Goal: Task Accomplishment & Management: Manage account settings

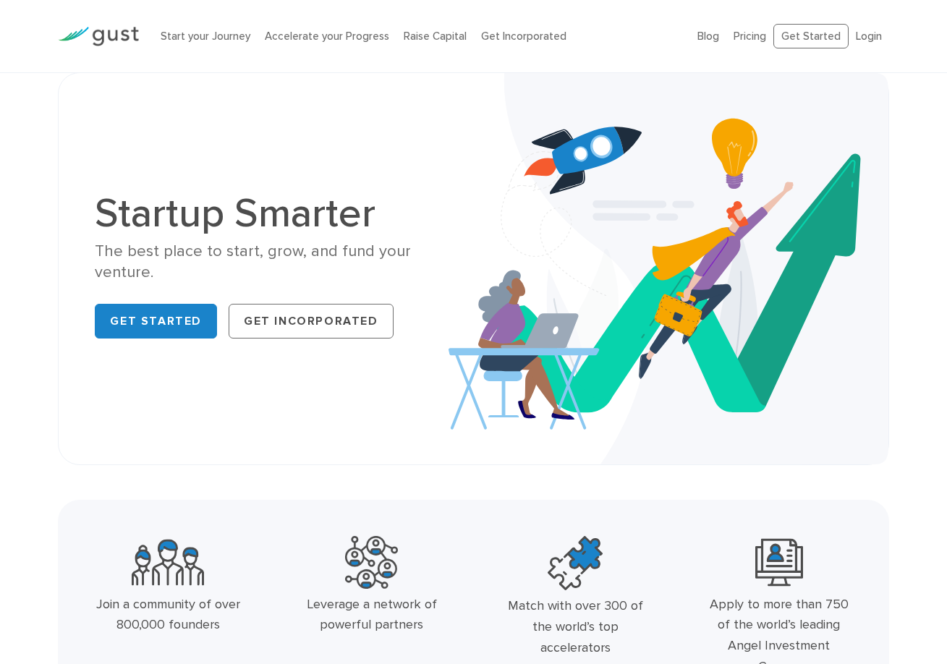
scroll to position [635, 0]
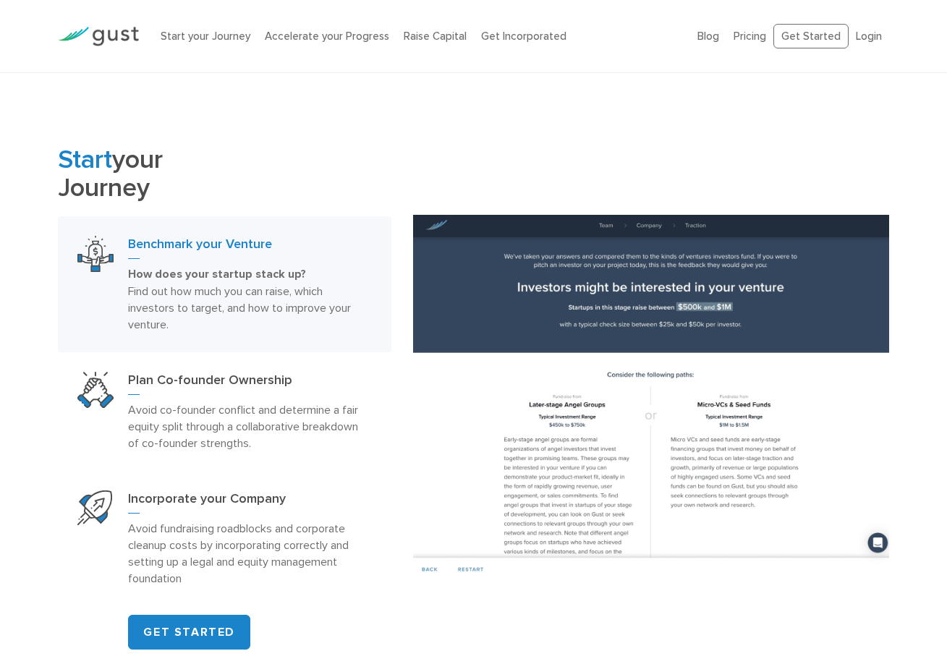
click at [863, 43] on li "Login" at bounding box center [869, 36] width 26 height 17
click at [863, 39] on link "Login" at bounding box center [869, 36] width 26 height 13
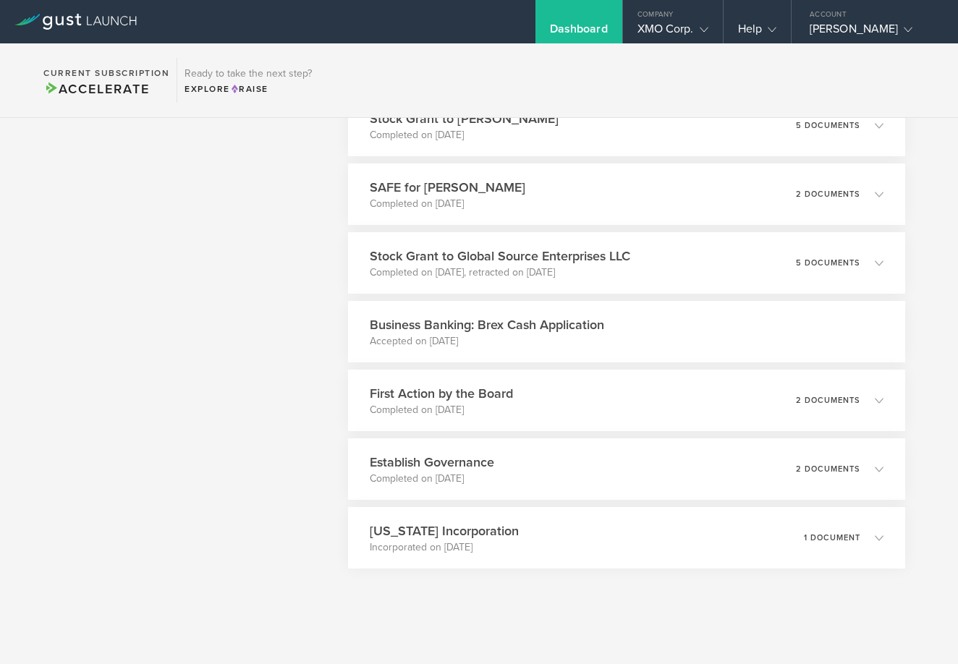
scroll to position [858, 0]
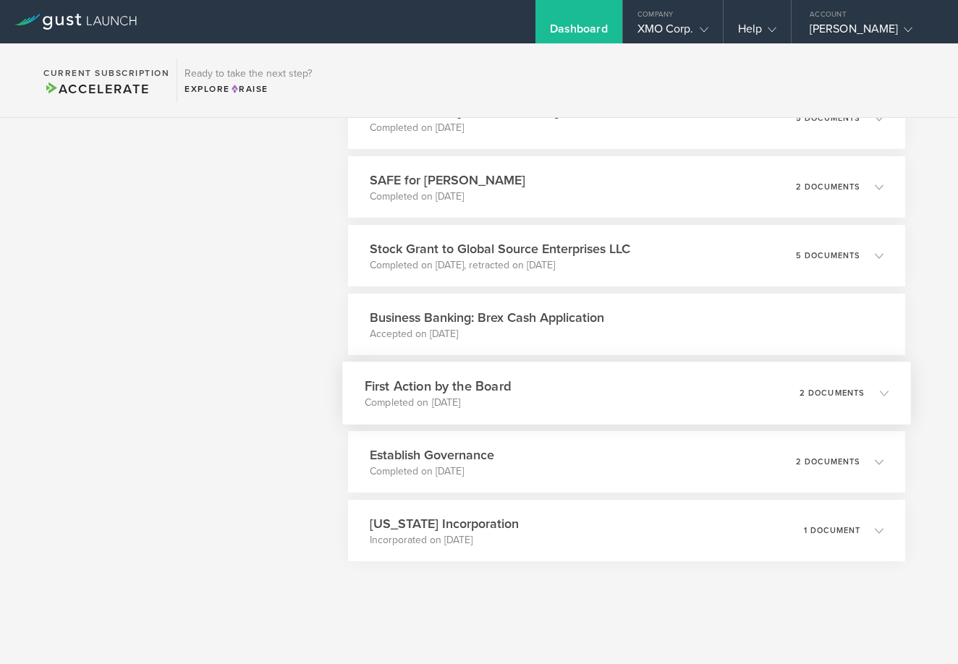
click at [831, 404] on div "2 documents" at bounding box center [844, 393] width 89 height 25
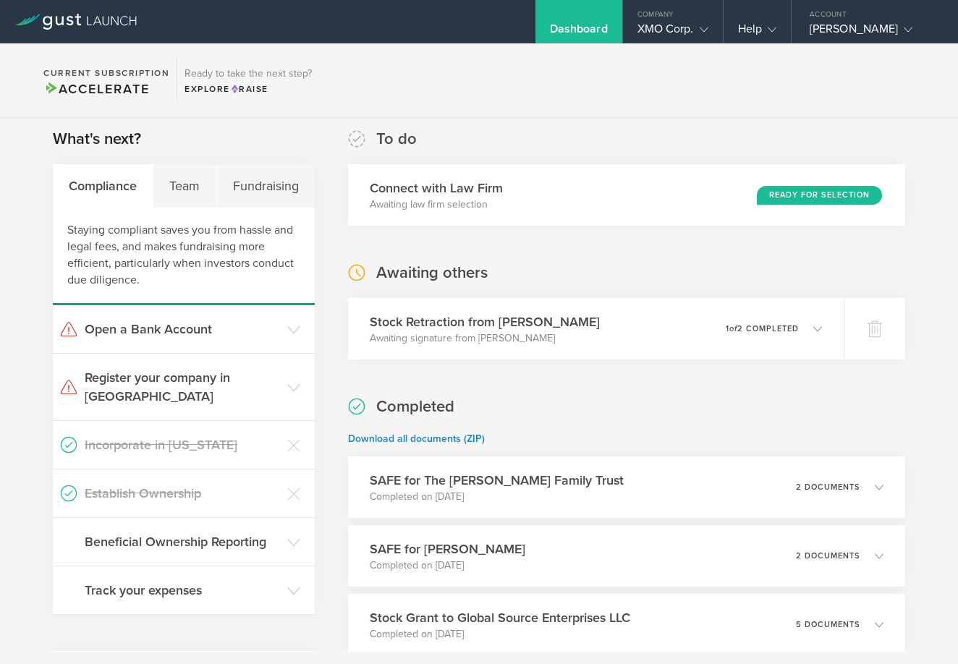
scroll to position [0, 0]
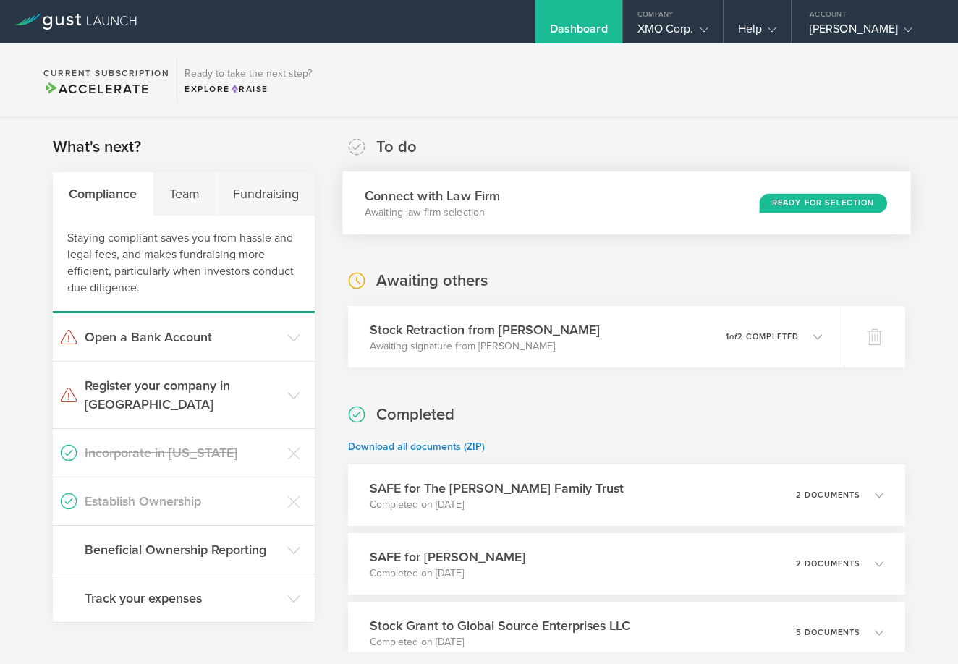
click at [830, 199] on div "Ready for Selection" at bounding box center [823, 203] width 127 height 20
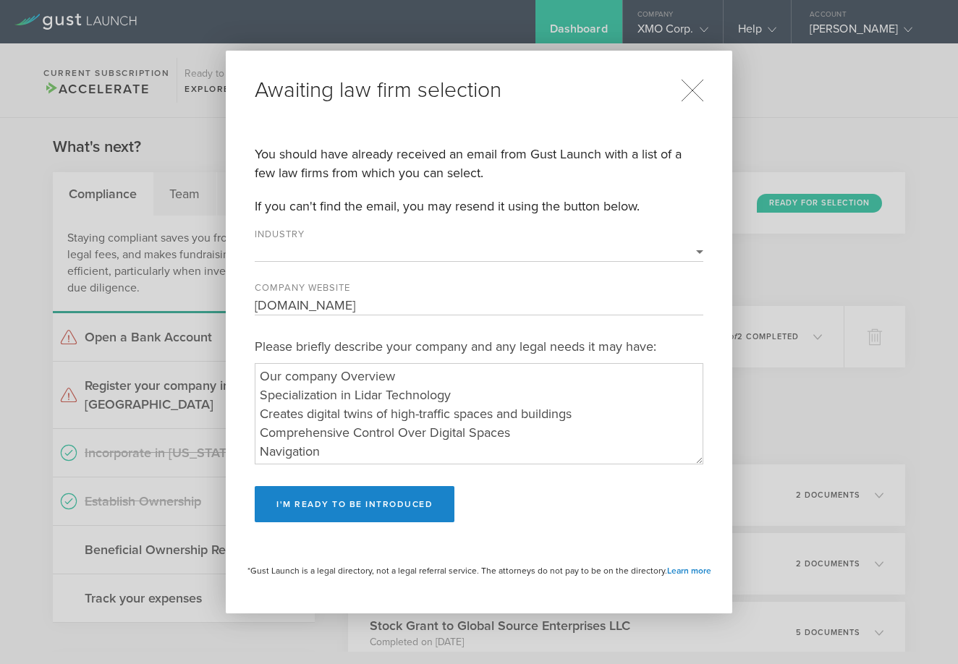
select select "navigation_and_mapping"
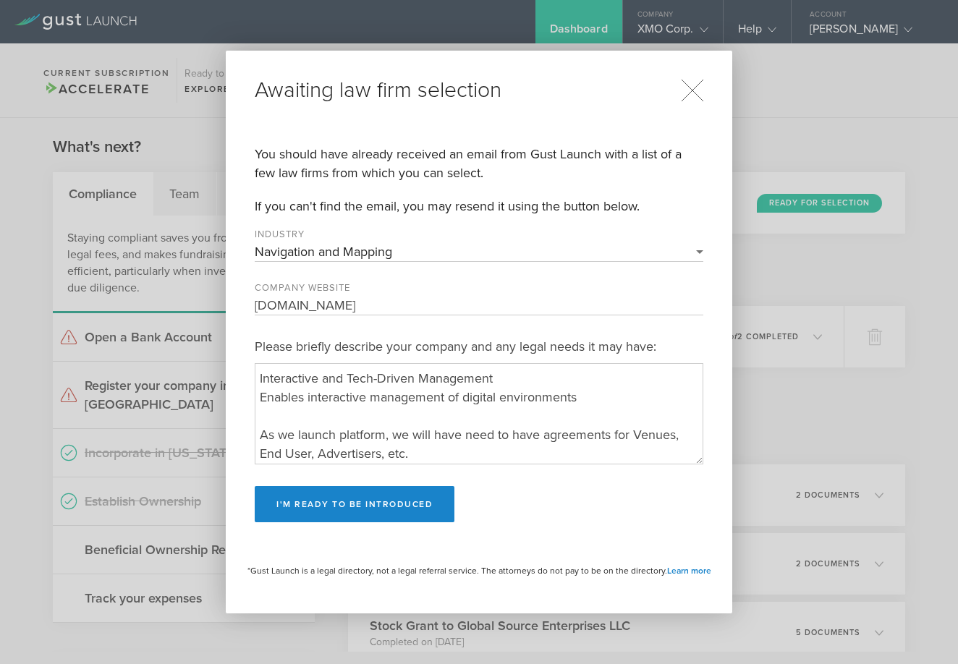
scroll to position [150, 0]
click at [501, 454] on textarea "Please briefly describe your company and any legal needs it may have:" at bounding box center [479, 413] width 449 height 101
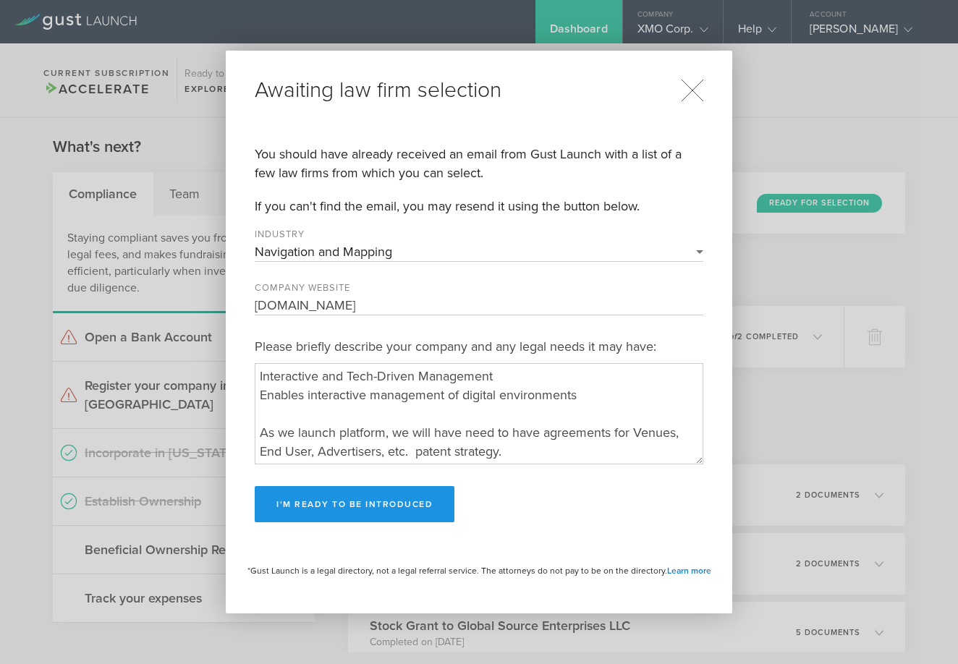
type textarea "Our company Overview Specialization in Lidar Technology Creates digital twins o…"
click at [404, 504] on button "I'm ready to be introduced" at bounding box center [355, 504] width 200 height 36
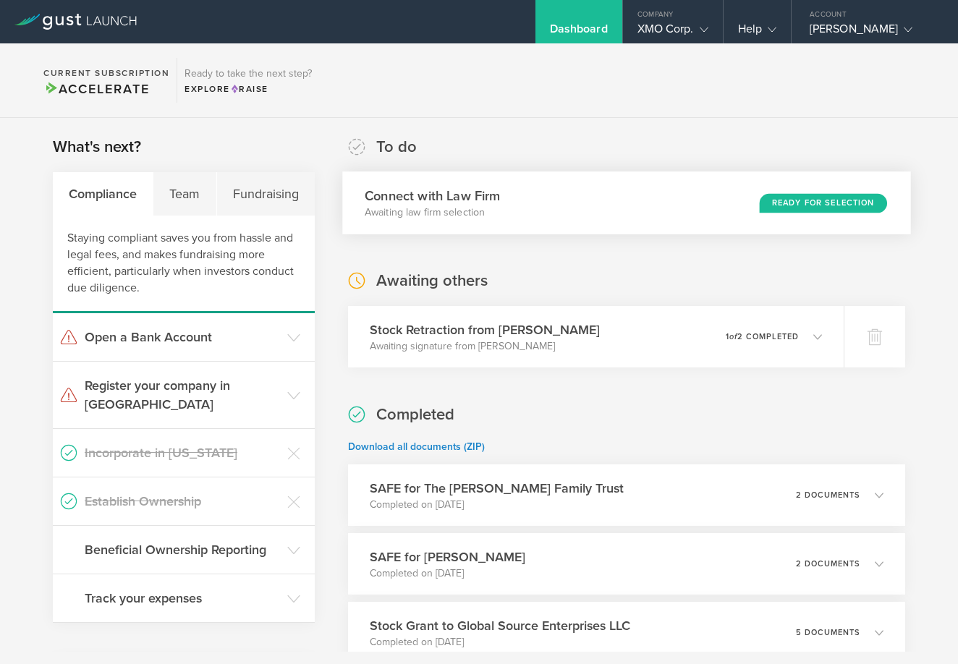
click at [790, 198] on div "Ready for Selection" at bounding box center [823, 203] width 127 height 20
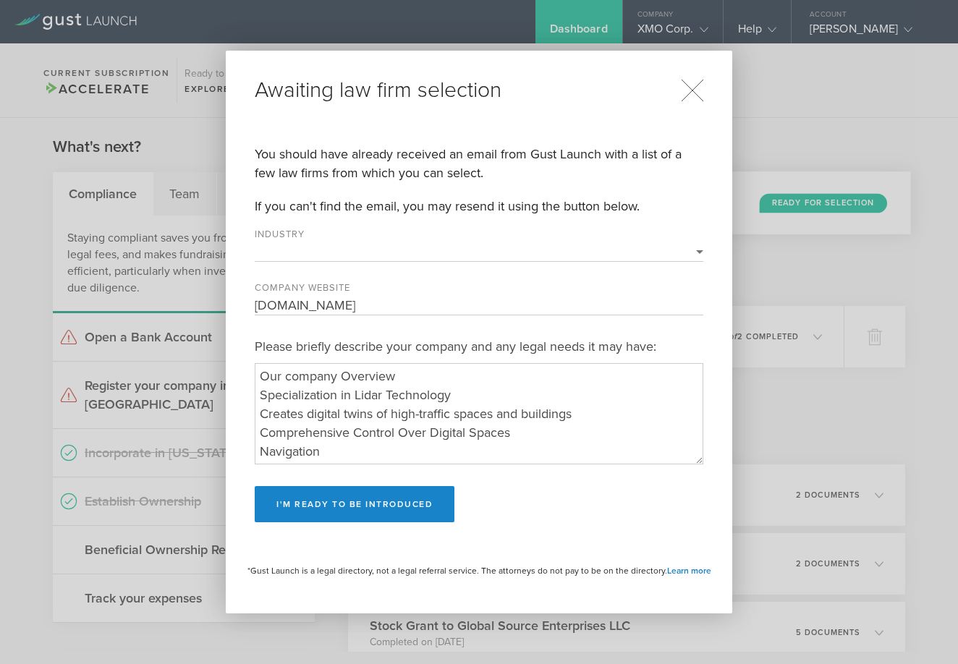
select select "navigation_and_mapping"
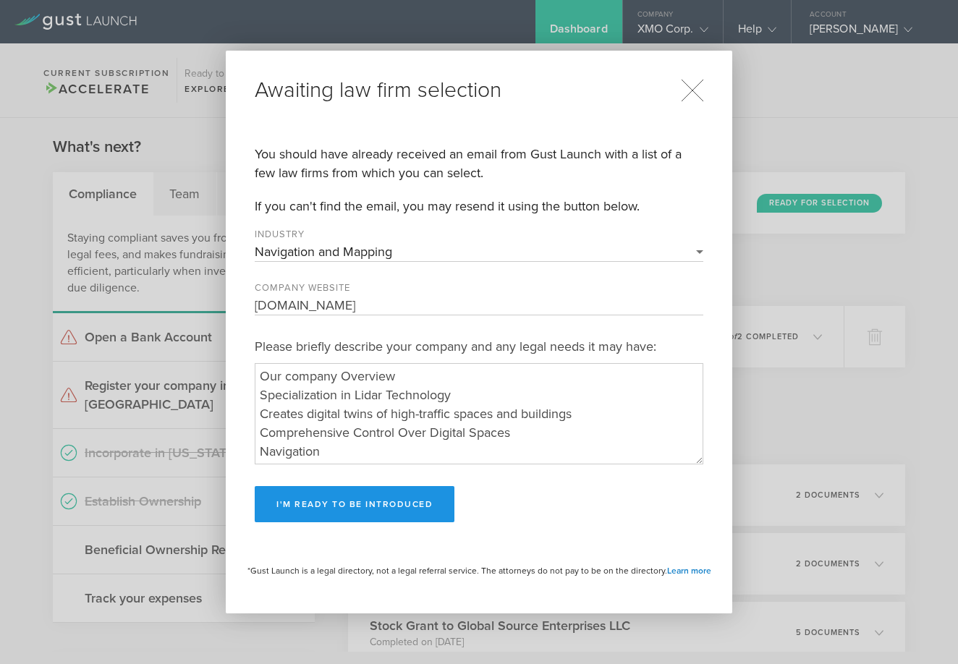
click at [412, 512] on button "I'm ready to be introduced" at bounding box center [355, 504] width 200 height 36
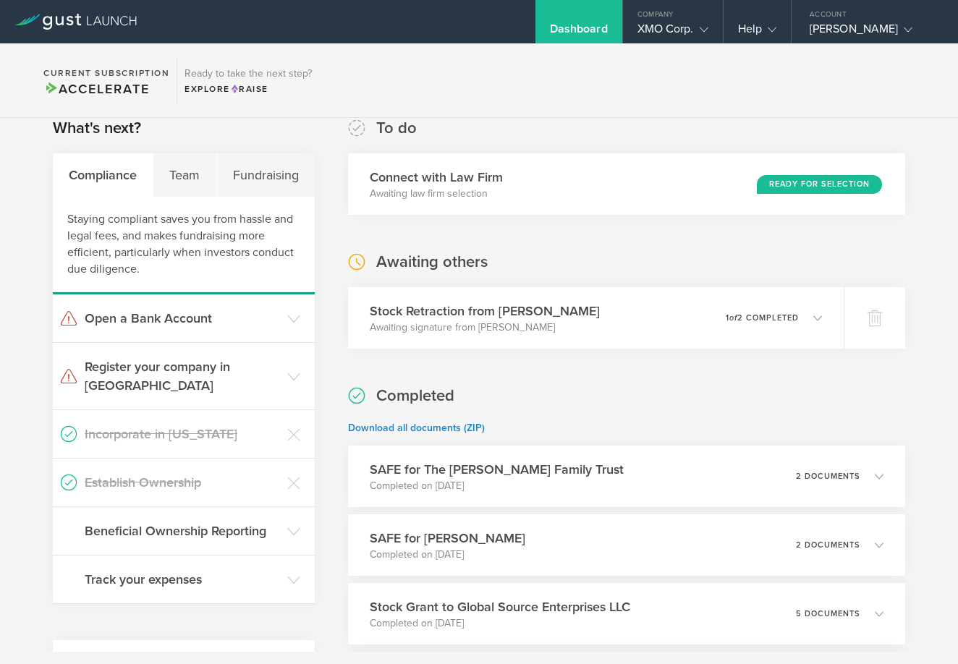
scroll to position [0, 0]
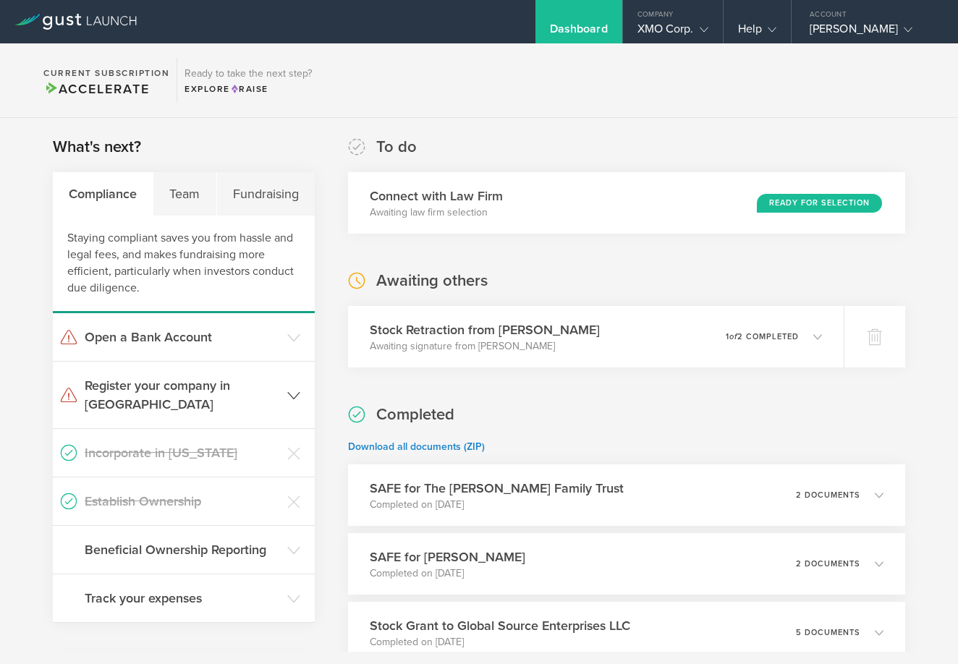
click at [289, 389] on icon at bounding box center [293, 395] width 13 height 13
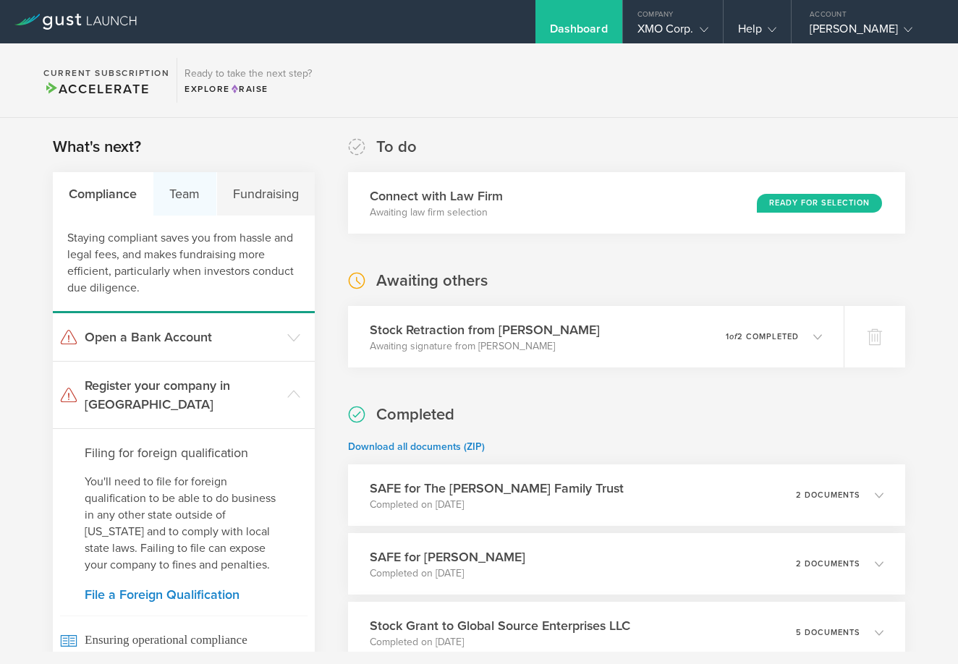
click at [181, 202] on div "Team" at bounding box center [184, 193] width 63 height 43
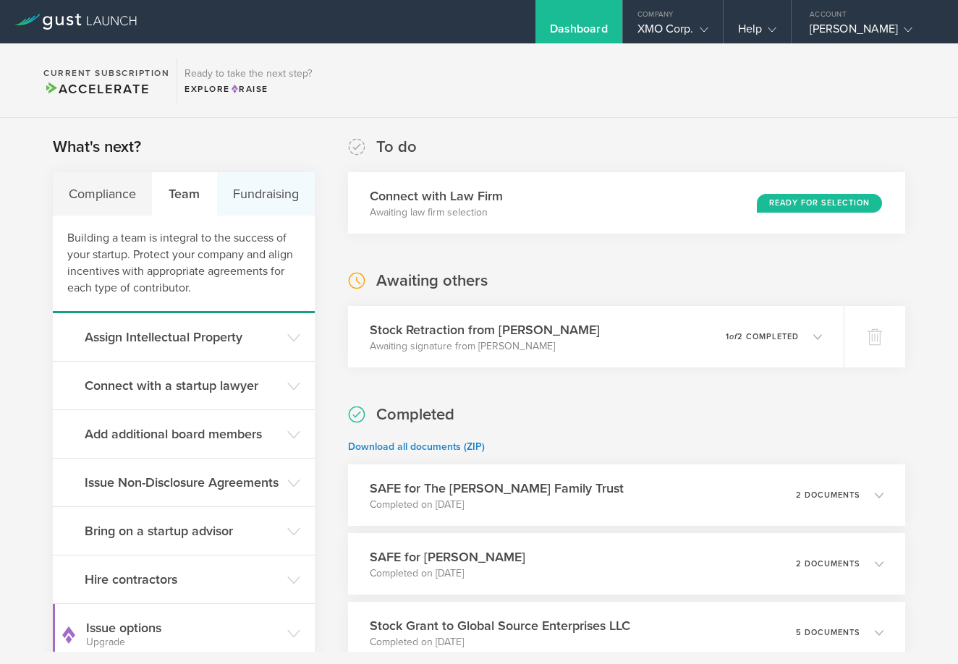
click at [247, 198] on div "Fundraising" at bounding box center [266, 193] width 98 height 43
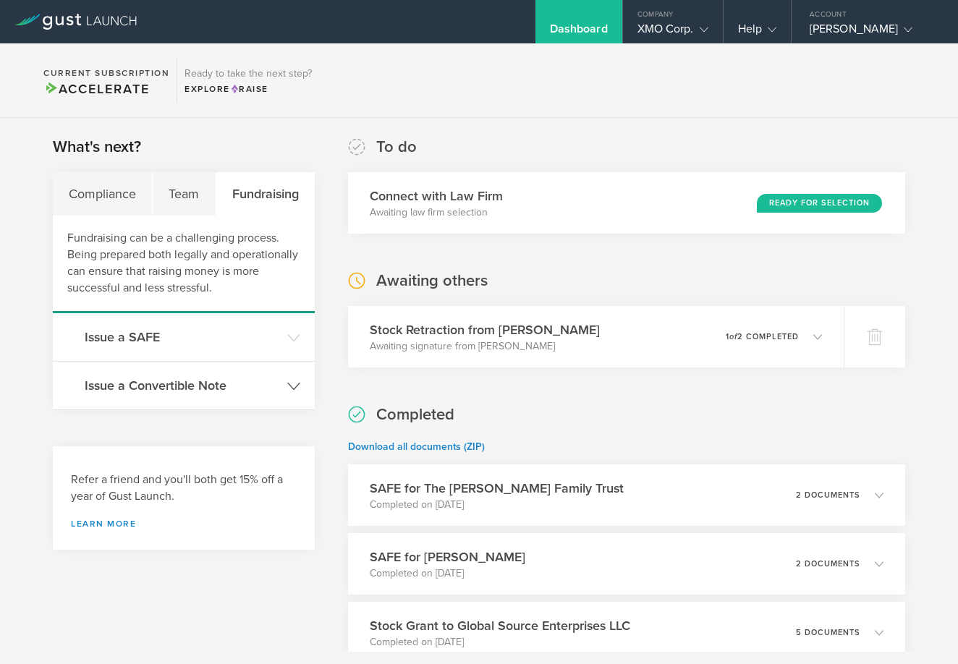
click at [207, 386] on h3 "Issue a Convertible Note" at bounding box center [182, 385] width 195 height 19
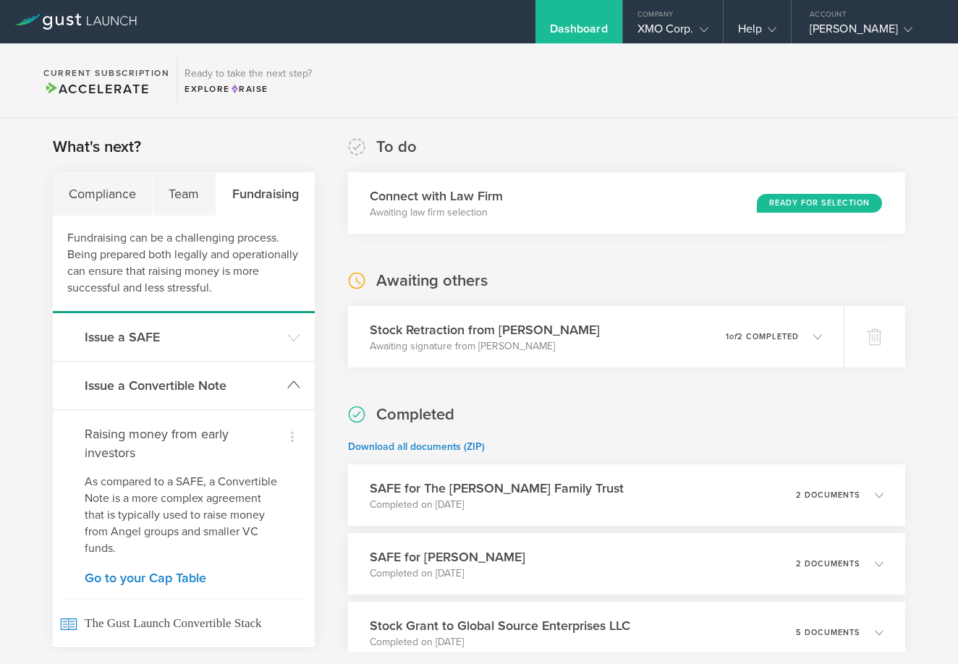
click at [189, 386] on h3 "Issue a Convertible Note" at bounding box center [182, 385] width 195 height 19
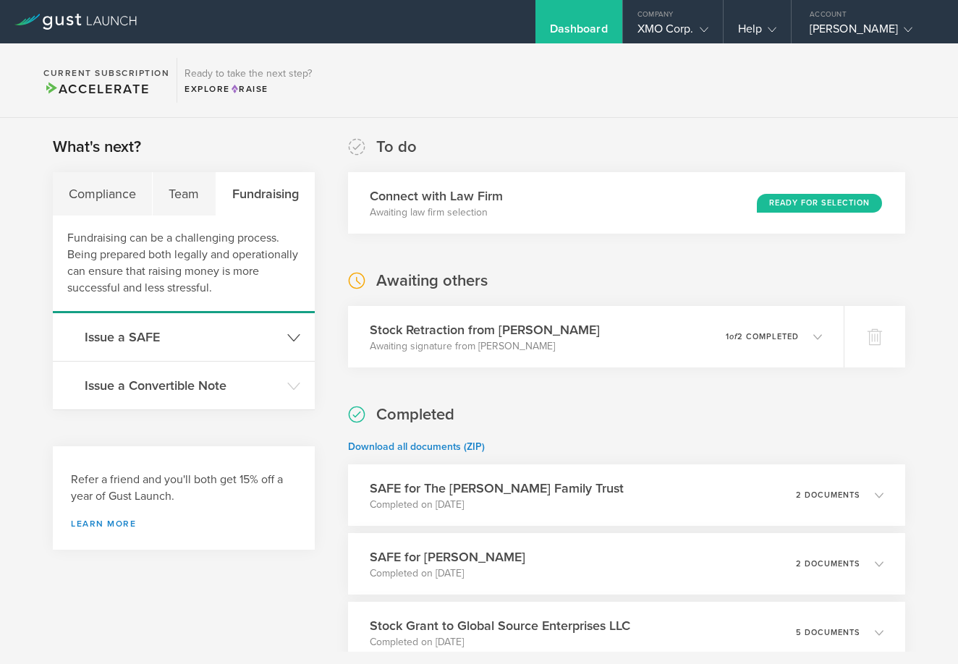
click at [166, 342] on h3 "Issue a SAFE" at bounding box center [182, 337] width 195 height 19
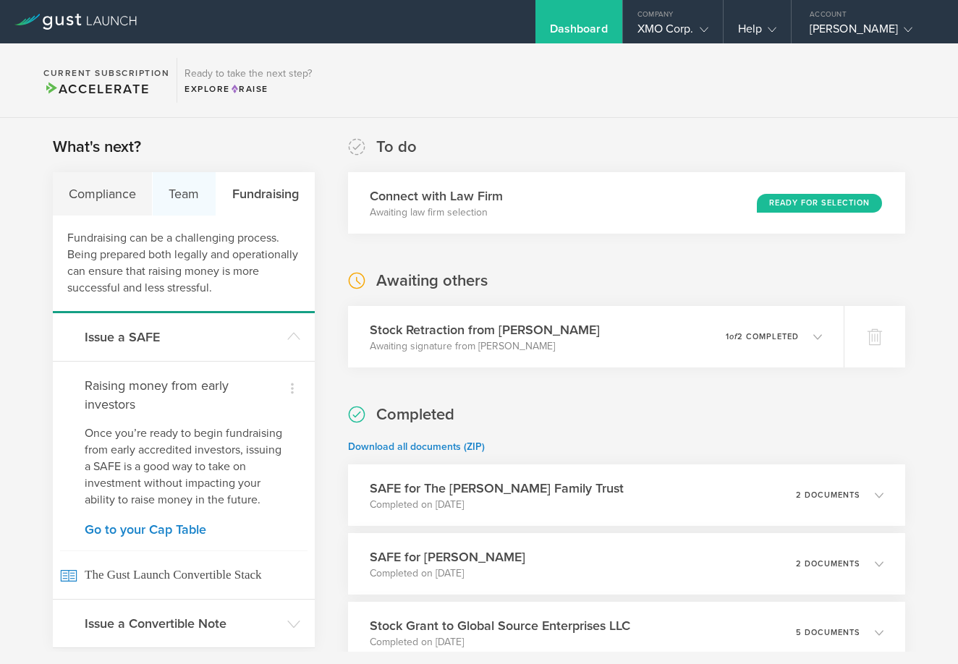
click at [177, 190] on div "Team" at bounding box center [184, 193] width 63 height 43
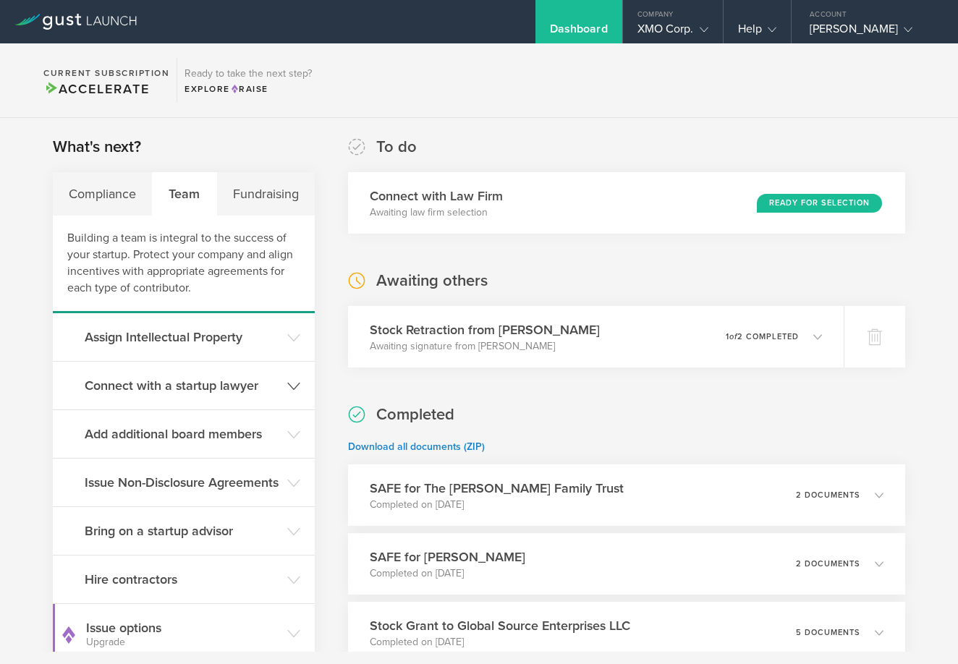
click at [174, 386] on h3 "Connect with a startup lawyer" at bounding box center [182, 385] width 195 height 19
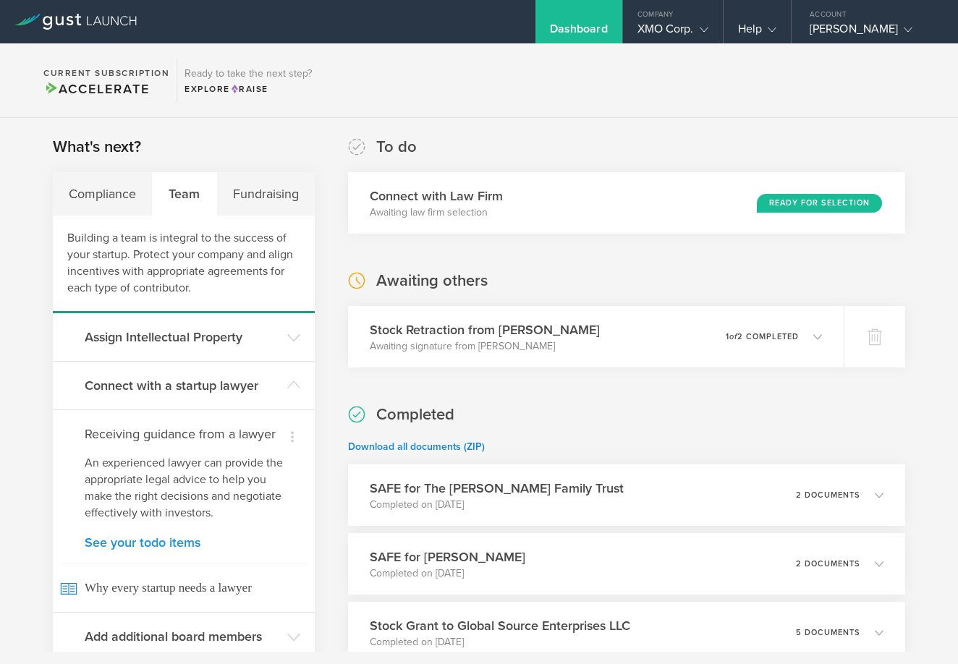
click at [165, 549] on link "See your todo items" at bounding box center [184, 542] width 198 height 13
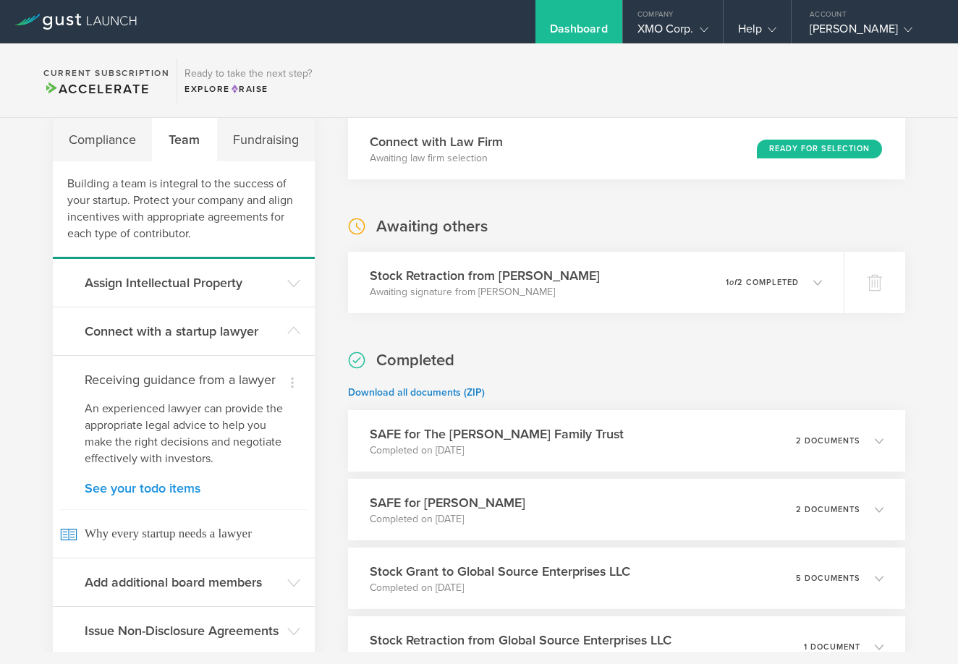
click at [177, 495] on link "See your todo items" at bounding box center [184, 488] width 198 height 13
click at [287, 385] on icon at bounding box center [292, 382] width 17 height 17
click at [245, 496] on div at bounding box center [479, 332] width 958 height 664
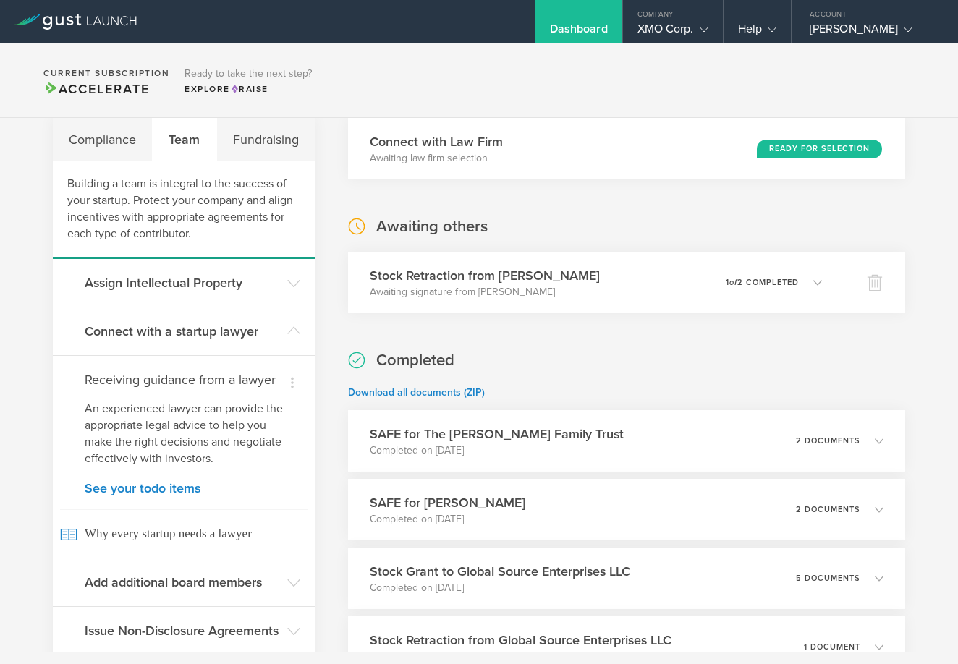
click at [168, 467] on p "An experienced lawyer can provide the appropriate legal advice to help you make…" at bounding box center [184, 434] width 198 height 67
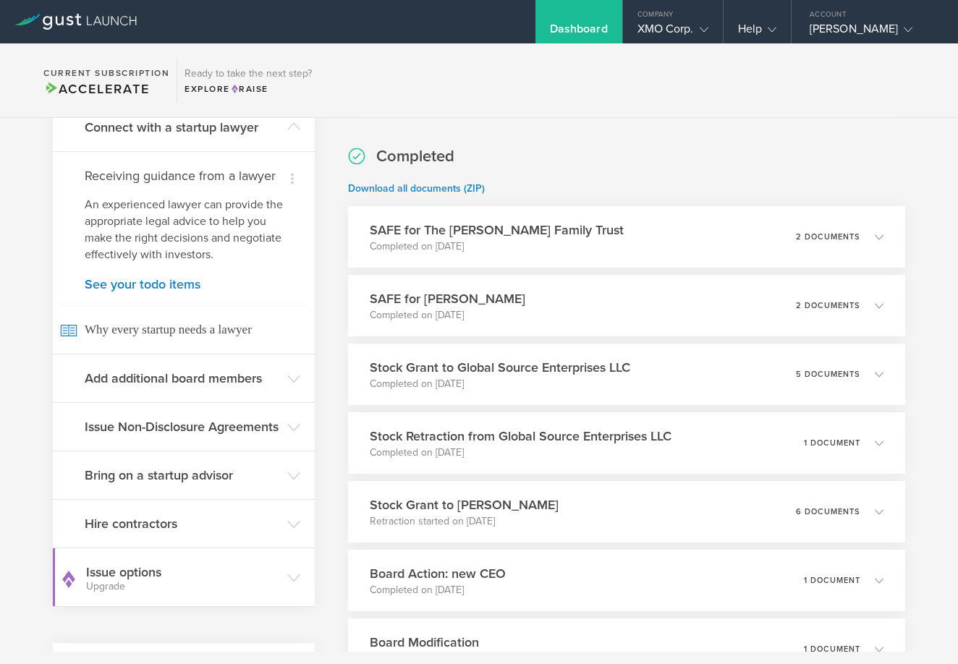
scroll to position [262, 0]
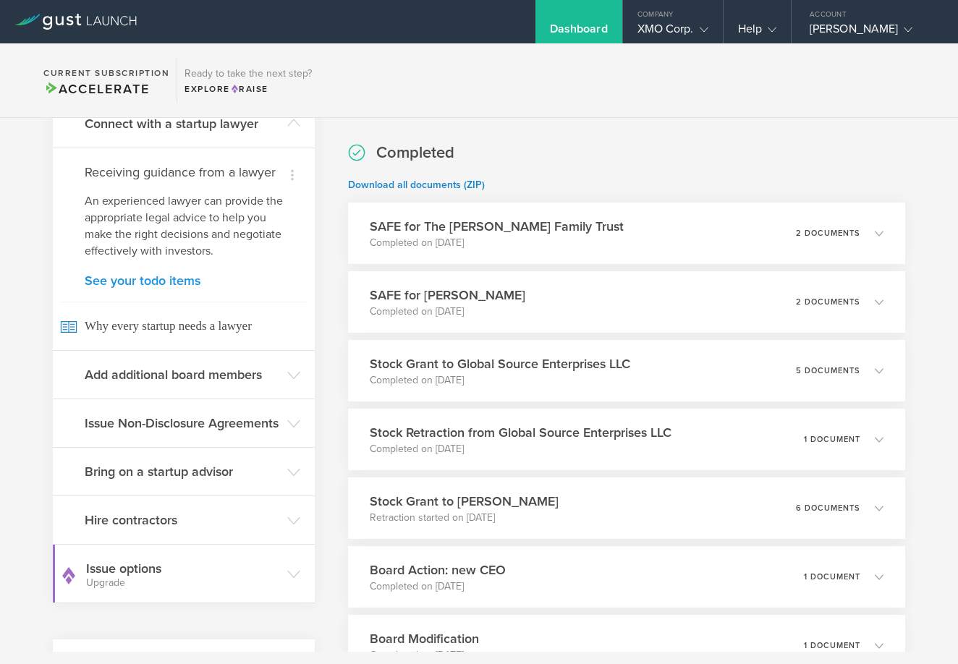
click at [171, 287] on link "See your todo items" at bounding box center [184, 280] width 198 height 13
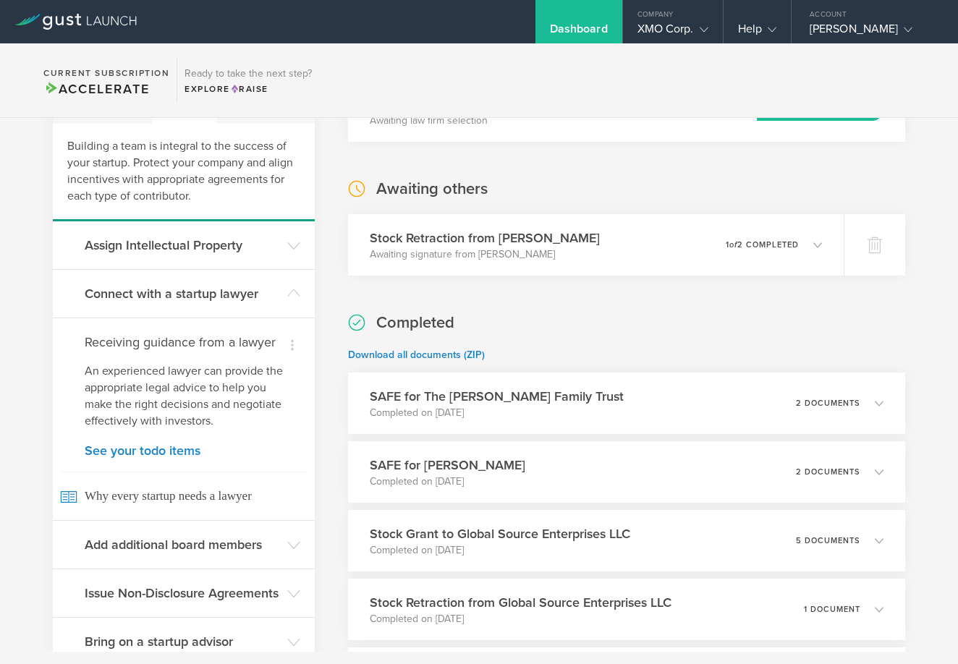
scroll to position [54, 0]
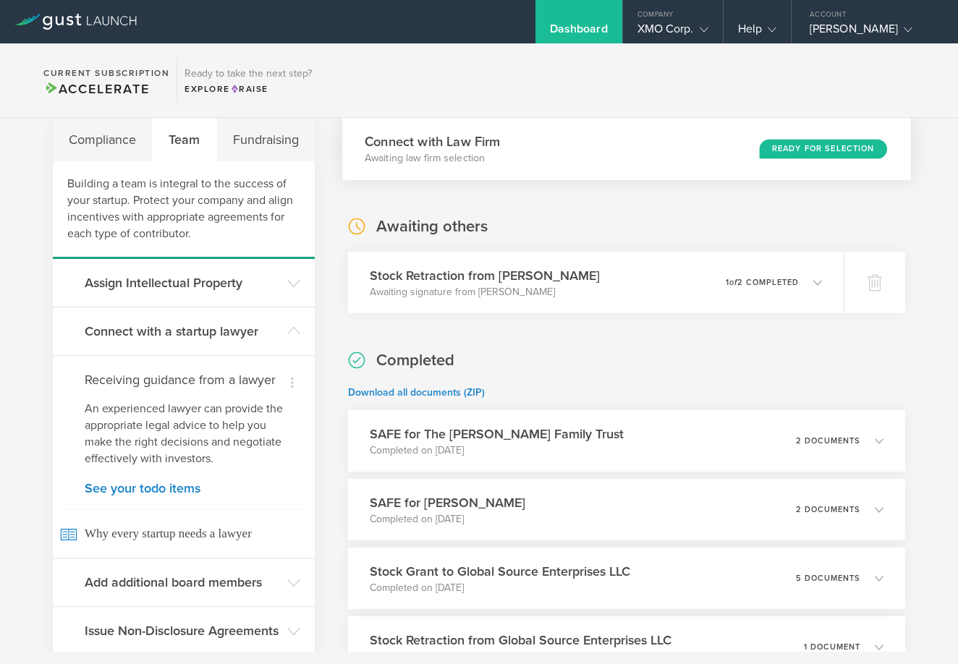
click at [459, 153] on p "Awaiting law firm selection" at bounding box center [433, 158] width 136 height 14
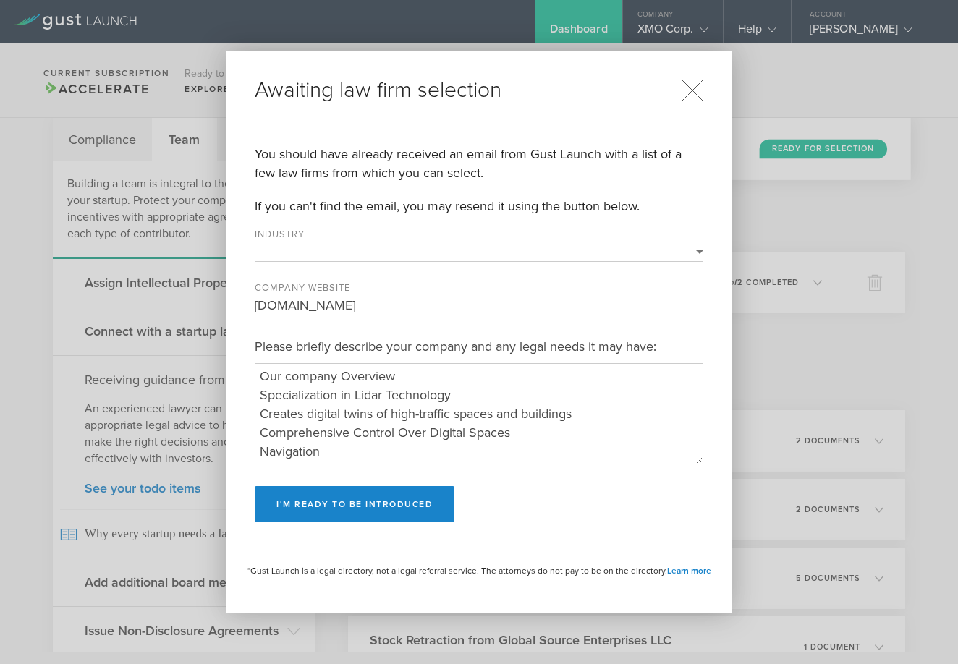
select select "navigation_and_mapping"
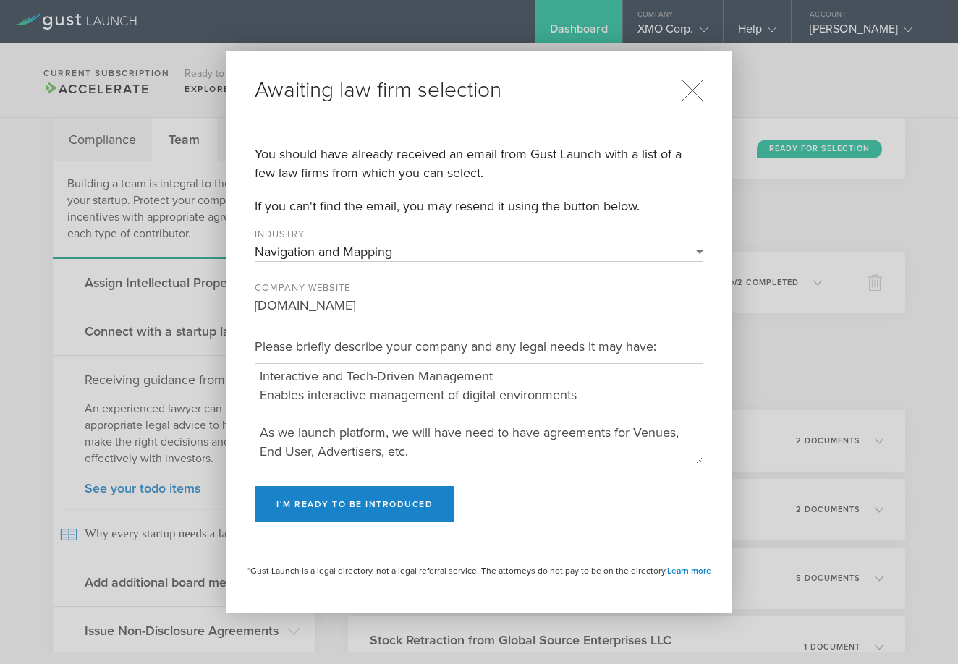
scroll to position [150, 0]
click at [409, 506] on button "I'm ready to be introduced" at bounding box center [355, 504] width 200 height 36
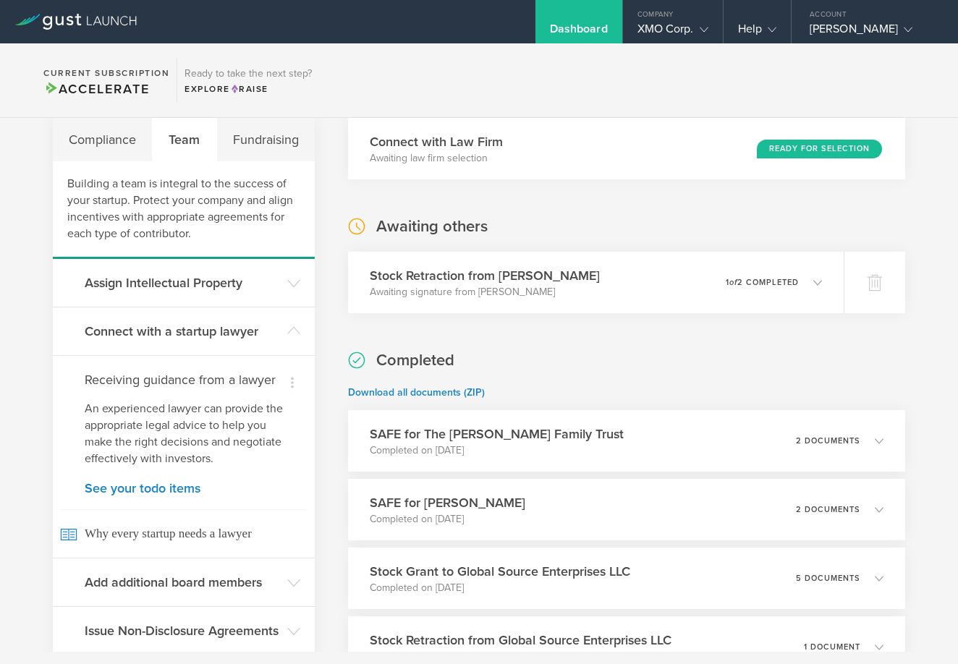
click at [203, 382] on h4 "Receiving guidance from a lawyer" at bounding box center [184, 379] width 198 height 19
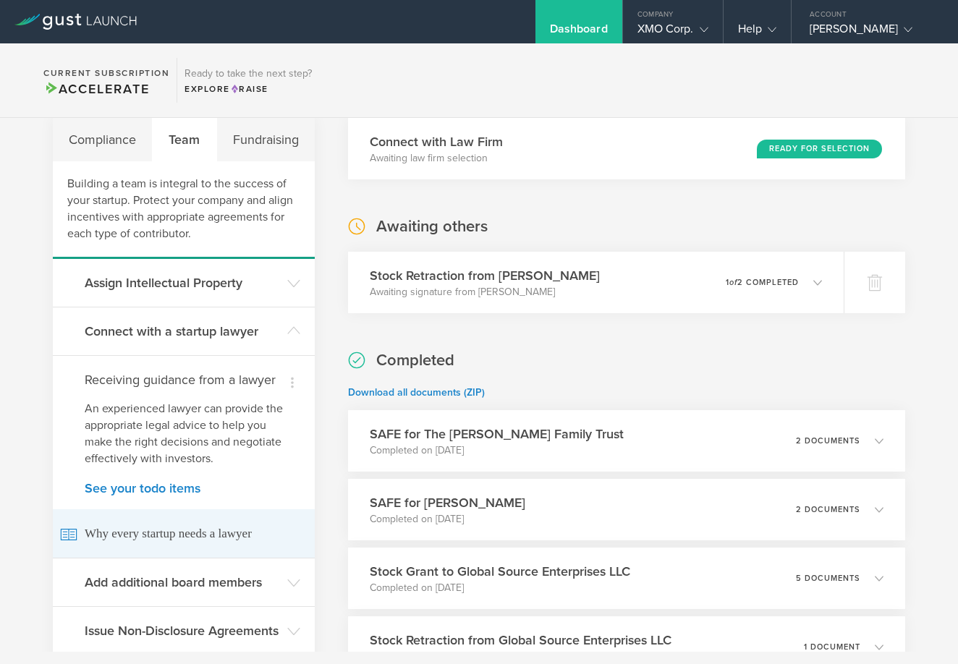
click at [183, 554] on span "Why every startup needs a lawyer" at bounding box center [183, 533] width 247 height 48
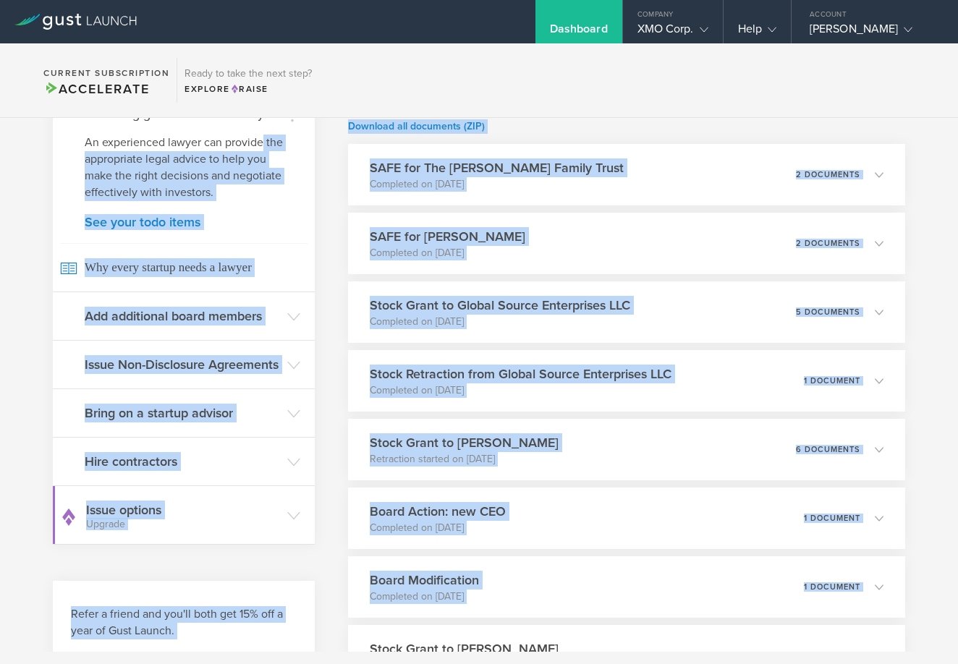
scroll to position [325, 0]
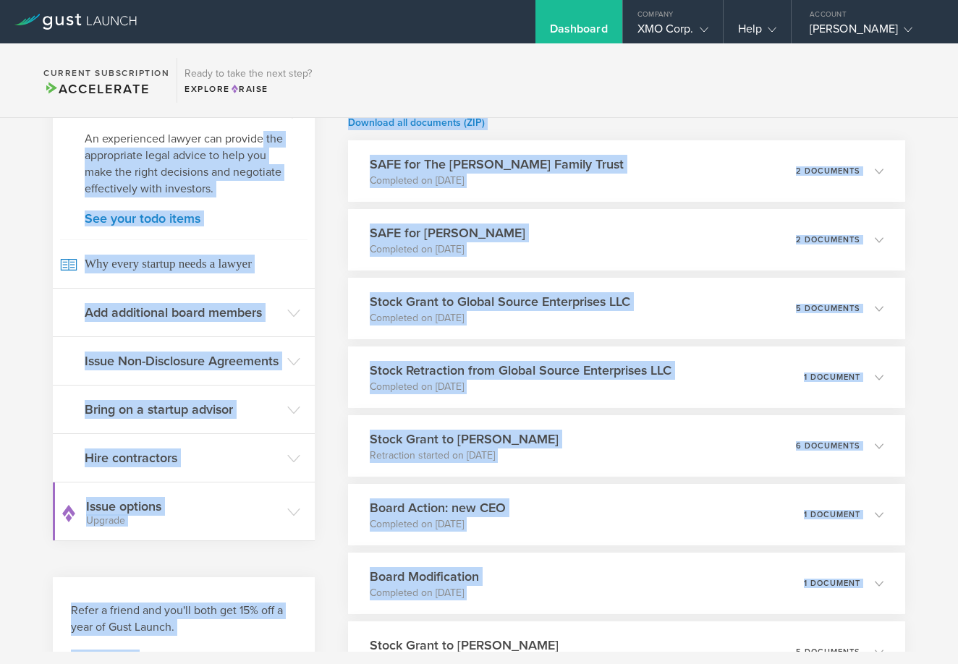
drag, startPoint x: 326, startPoint y: 420, endPoint x: 328, endPoint y: 653, distance: 233.0
click at [328, 653] on body "Dashboard Company XMO Corp. Company Information Relationships Cap Table Manage …" at bounding box center [479, 332] width 958 height 664
click at [329, 489] on div "What's next? Compliance Team Fundraising Building a team is integral to the suc…" at bounding box center [479, 489] width 958 height 1392
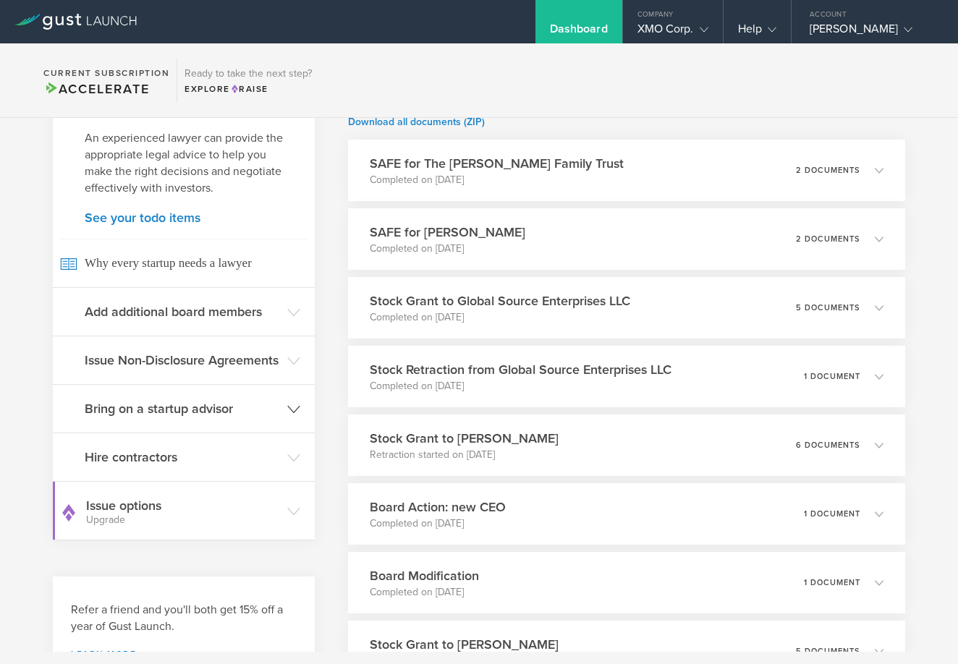
click at [292, 416] on icon at bounding box center [293, 409] width 13 height 13
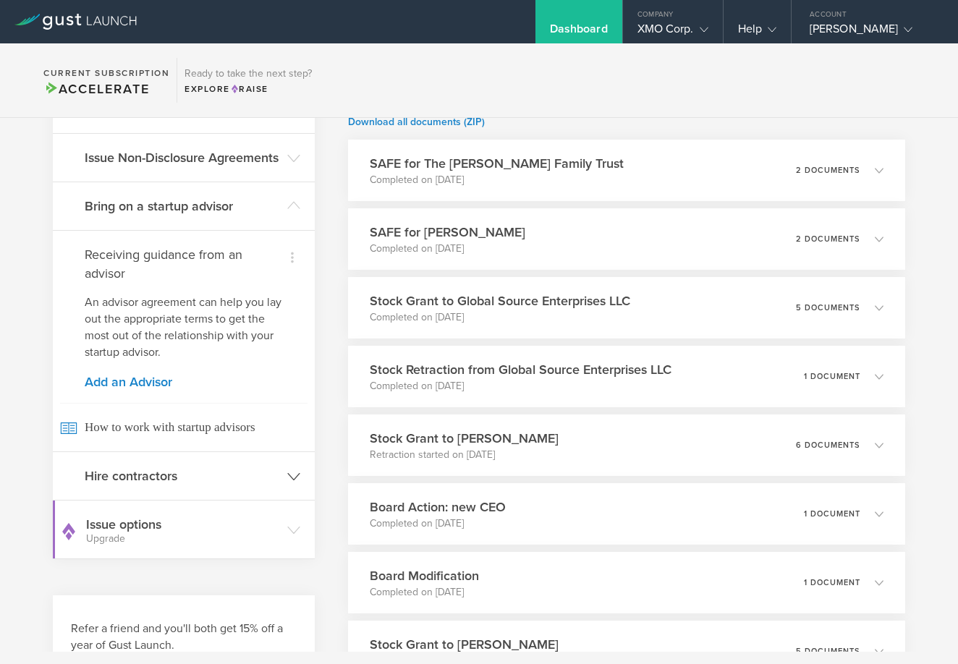
click at [287, 483] on icon at bounding box center [293, 476] width 13 height 13
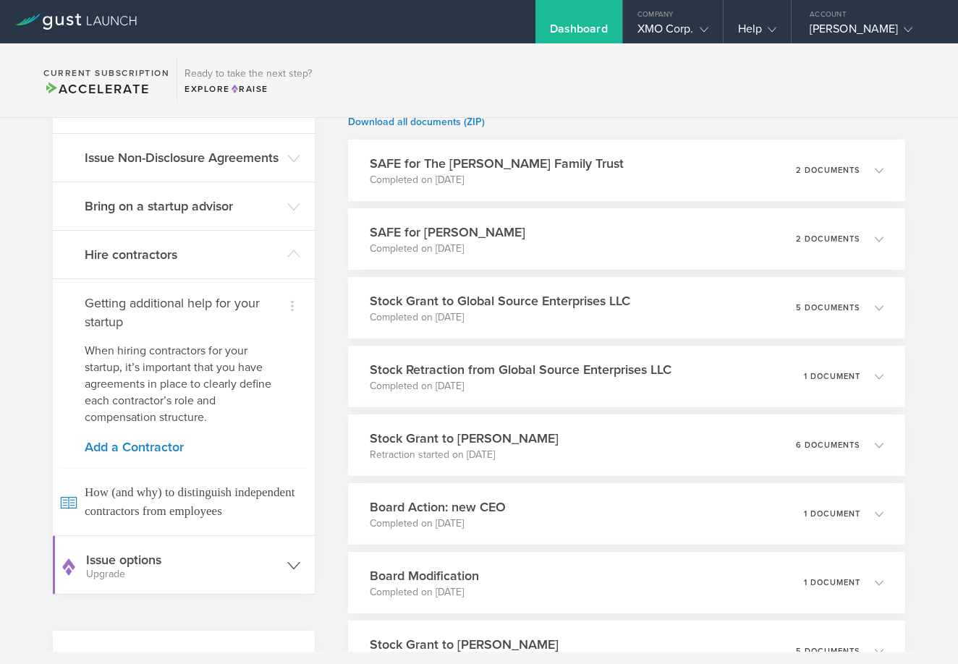
click at [151, 580] on h3 "Issue options Upgrade" at bounding box center [183, 565] width 194 height 29
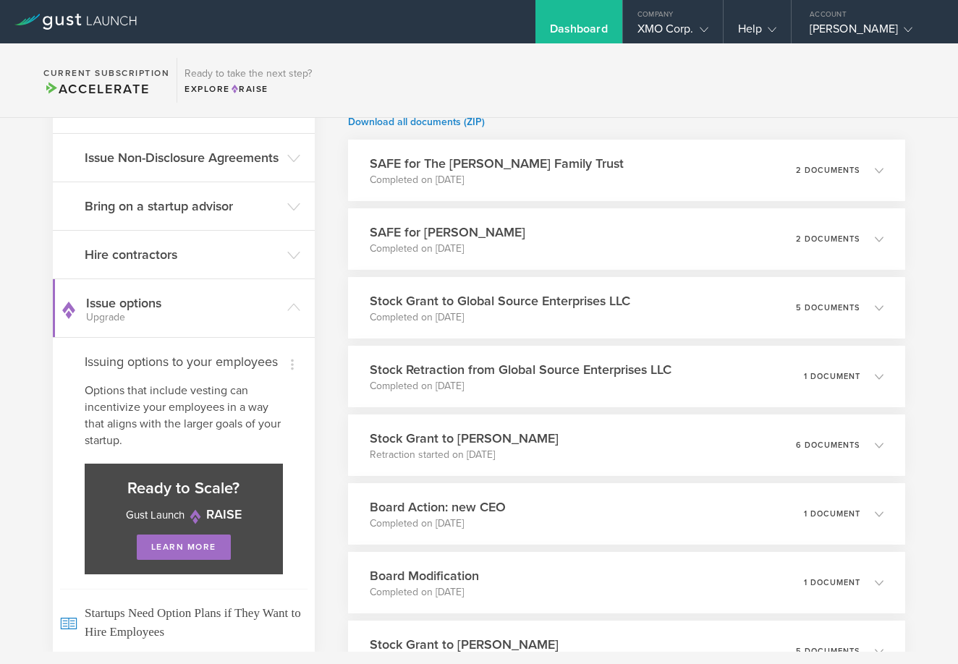
click at [318, 486] on div "What's next? Compliance Team Fundraising Building a team is integral to the suc…" at bounding box center [479, 489] width 958 height 1392
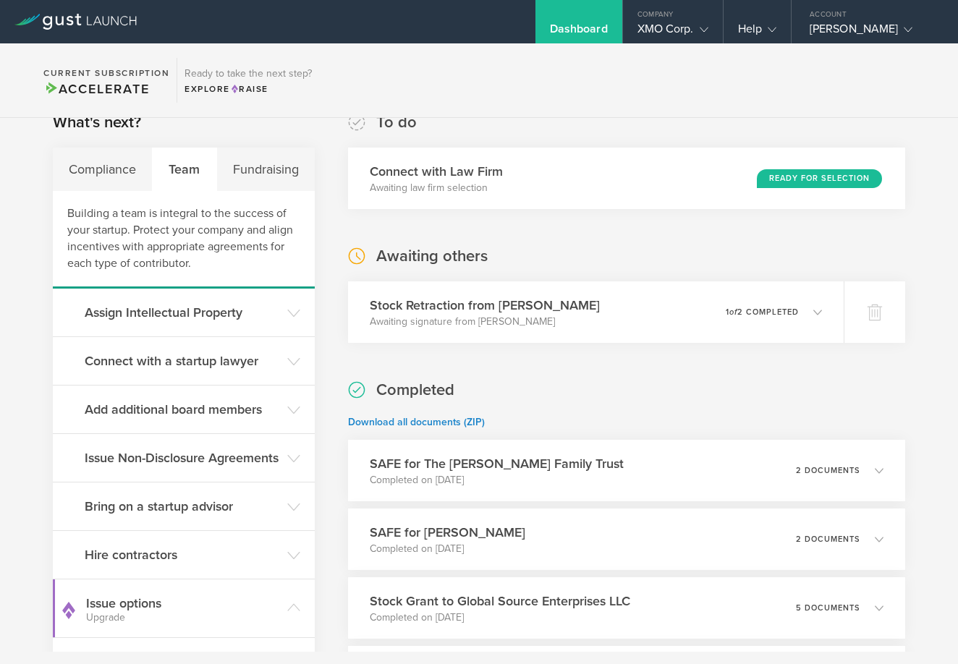
scroll to position [0, 0]
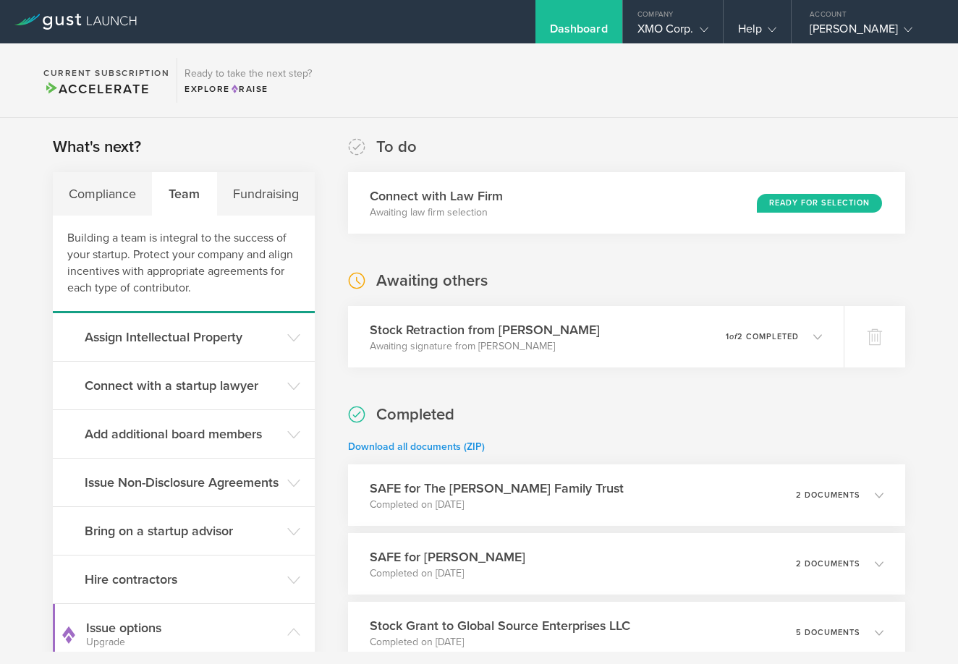
click at [451, 447] on link "Download all documents (ZIP)" at bounding box center [416, 447] width 137 height 12
click at [437, 447] on link "Download all documents (ZIP)" at bounding box center [416, 447] width 137 height 12
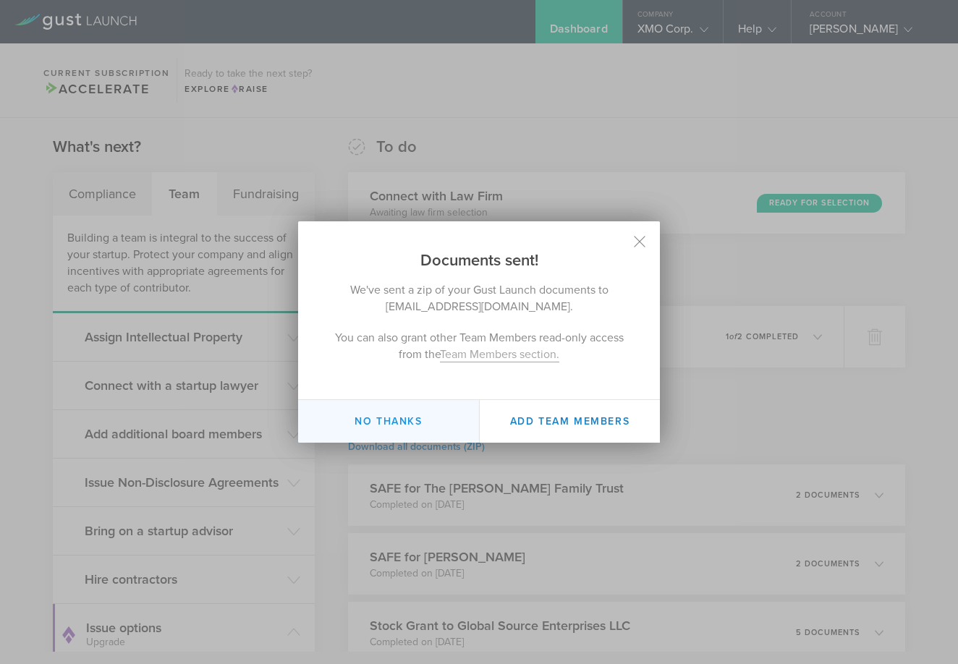
click at [416, 422] on button "No thanks" at bounding box center [388, 421] width 181 height 43
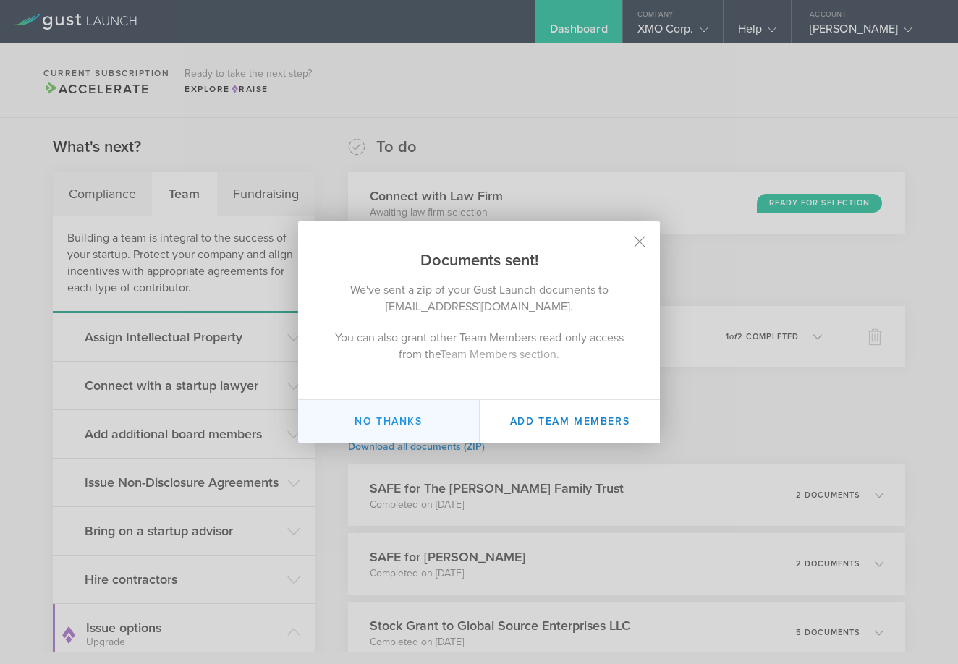
click at [410, 423] on button "No thanks" at bounding box center [388, 421] width 181 height 43
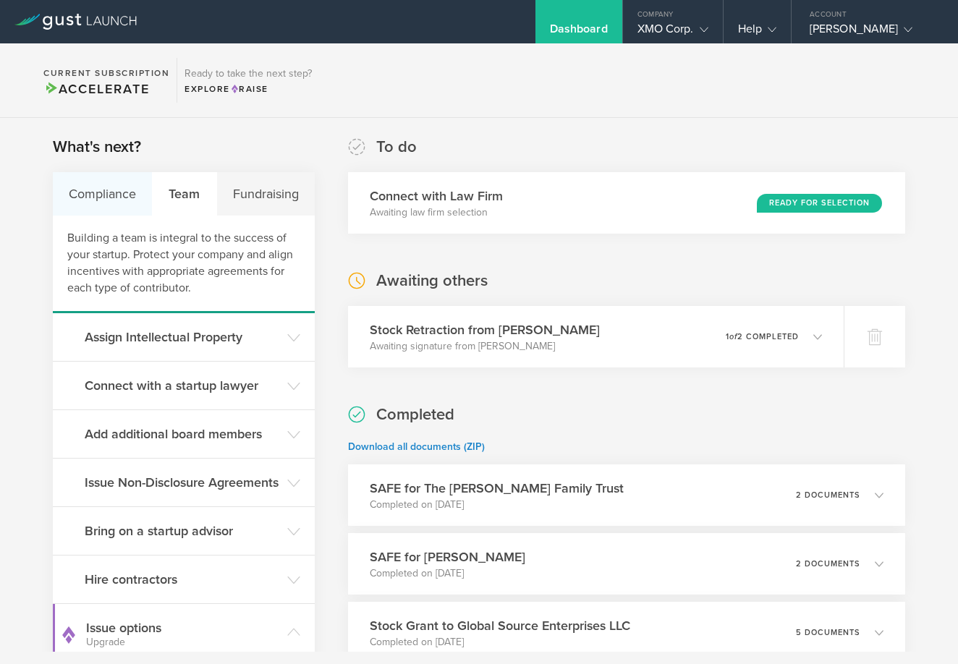
click at [119, 192] on div "Compliance" at bounding box center [103, 193] width 100 height 43
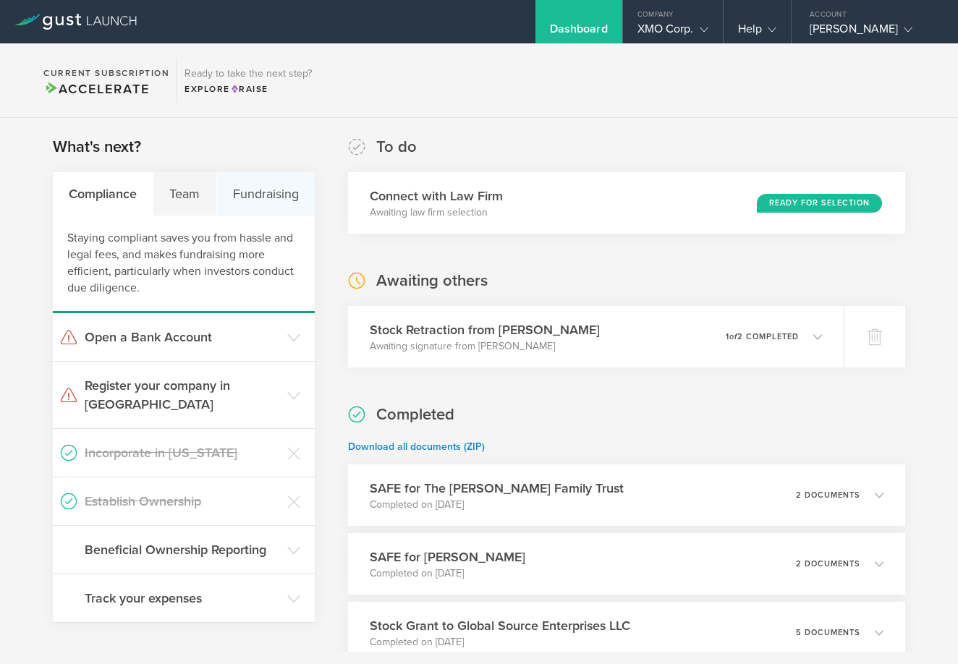
click at [253, 197] on div "Fundraising" at bounding box center [266, 193] width 98 height 43
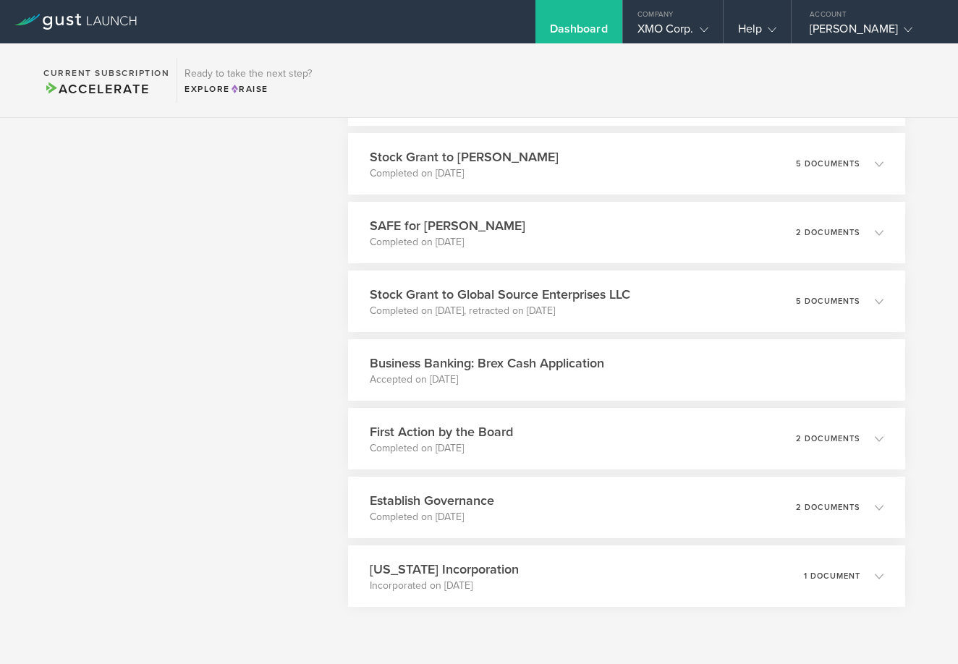
scroll to position [858, 0]
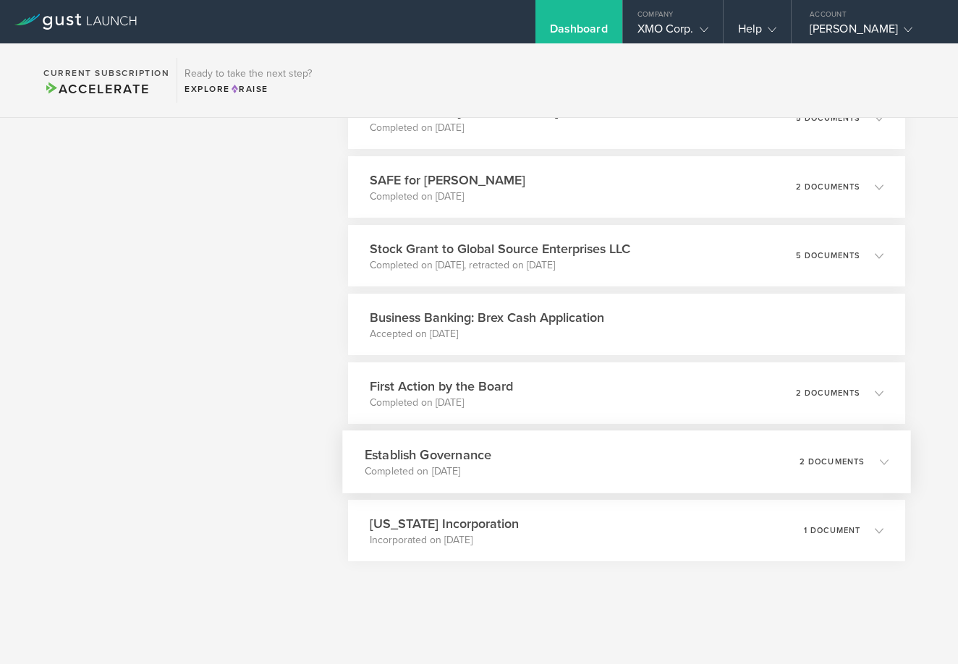
click at [813, 462] on p "2 documents" at bounding box center [833, 462] width 66 height 8
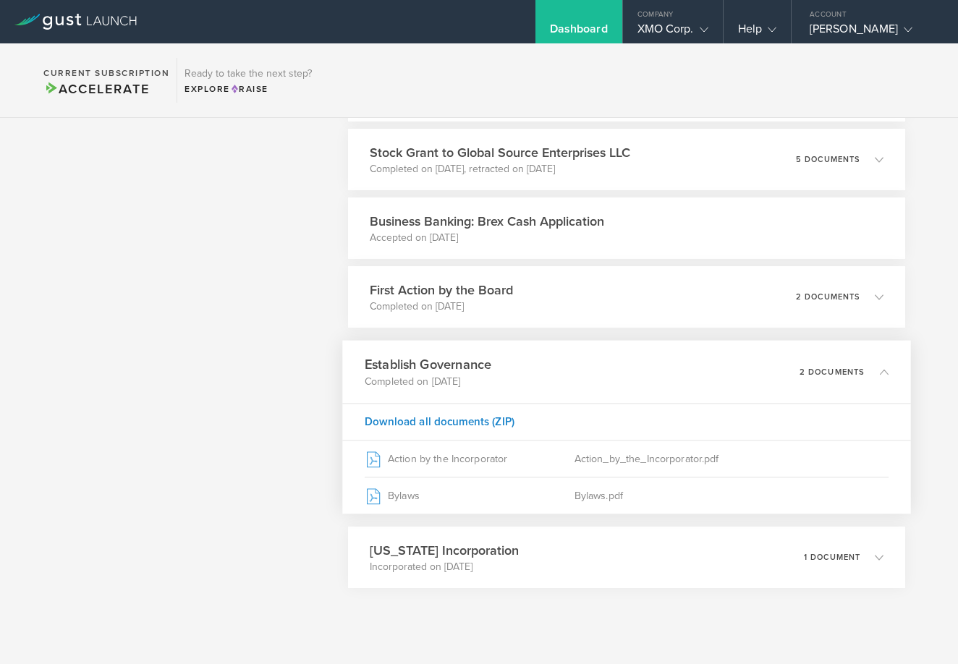
scroll to position [981, 0]
